Goal: Task Accomplishment & Management: Use online tool/utility

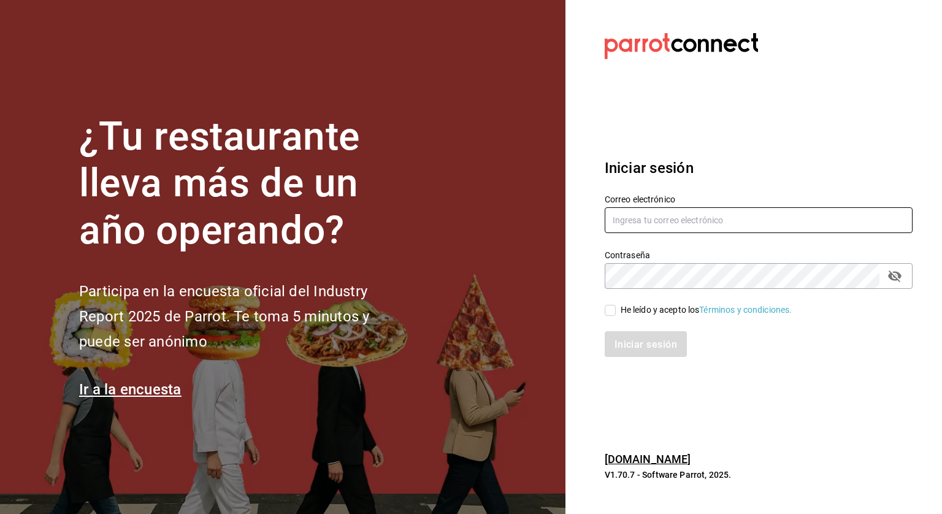
type input "[PERSON_NAME][EMAIL_ADDRESS][PERSON_NAME][DOMAIN_NAME]"
click at [610, 308] on input "He leído y acepto los Términos y condiciones." at bounding box center [610, 310] width 11 height 11
checkbox input "true"
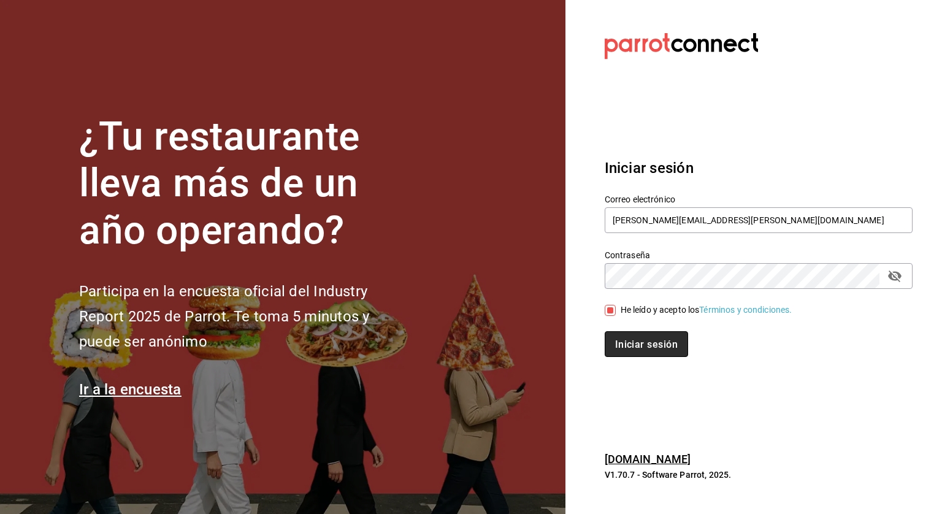
click at [614, 344] on button "Iniciar sesión" at bounding box center [646, 344] width 83 height 26
